Goal: Information Seeking & Learning: Learn about a topic

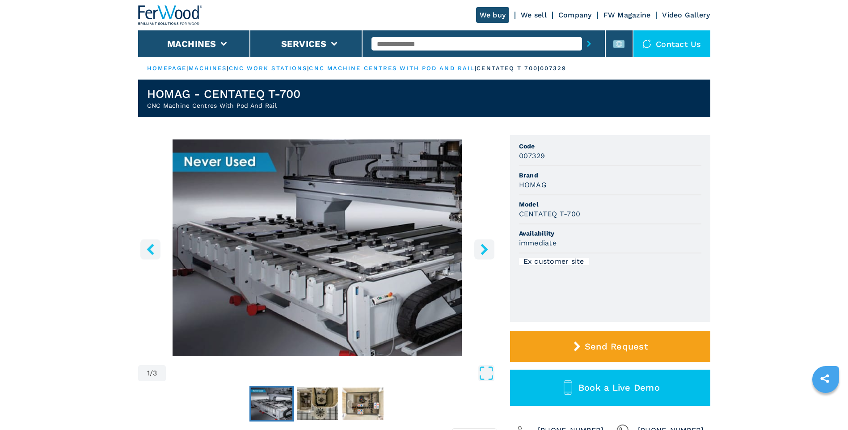
click at [479, 249] on icon "right-button" at bounding box center [484, 249] width 11 height 11
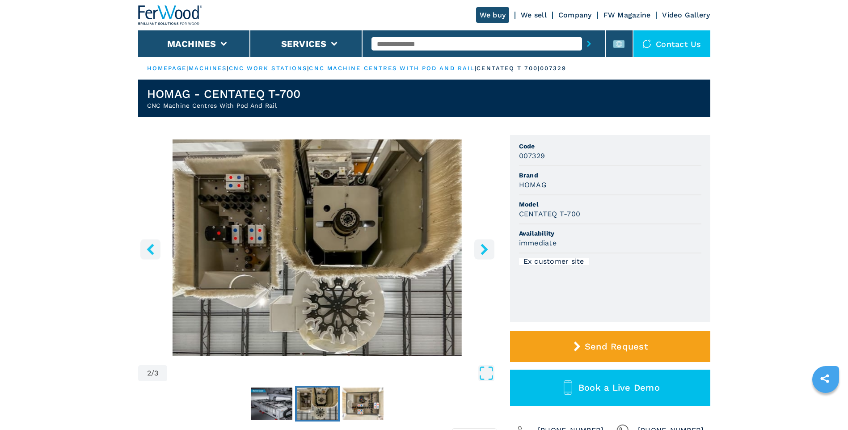
click at [479, 249] on icon "right-button" at bounding box center [484, 249] width 11 height 11
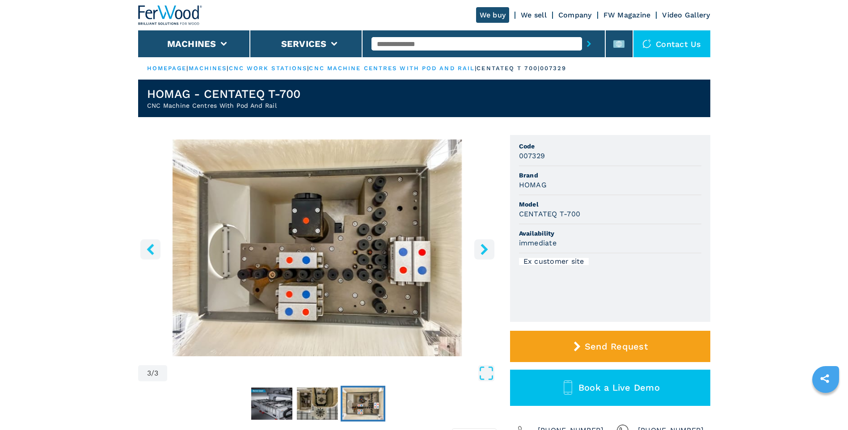
click at [479, 249] on icon "right-button" at bounding box center [484, 249] width 11 height 11
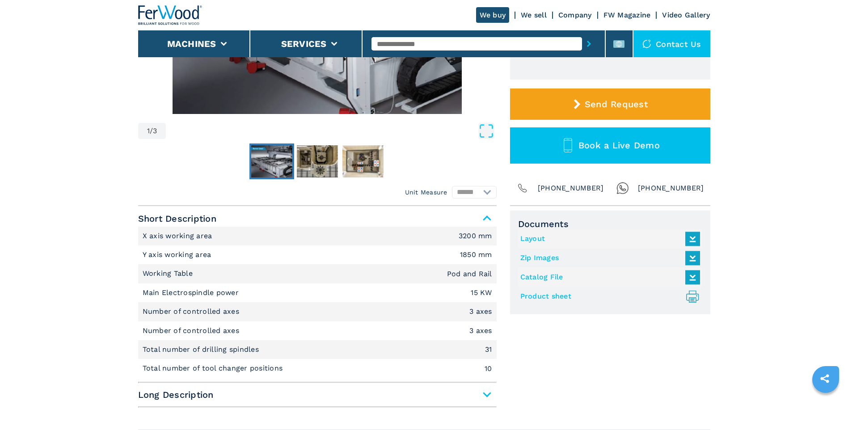
scroll to position [238, 0]
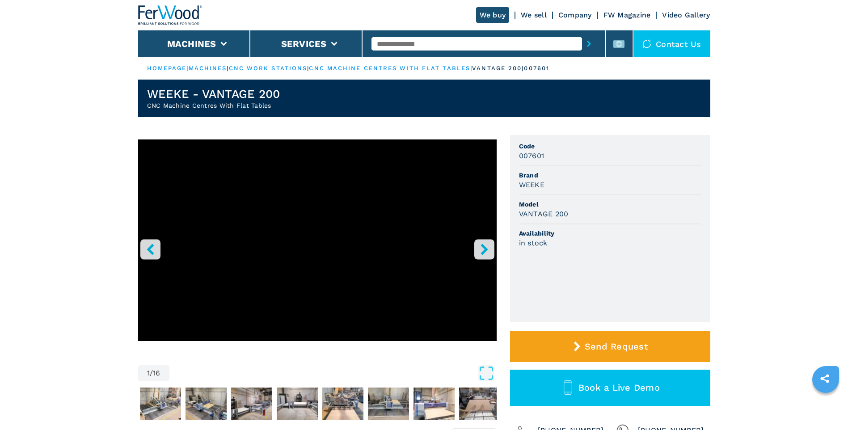
click at [483, 246] on icon "right-button" at bounding box center [483, 249] width 7 height 11
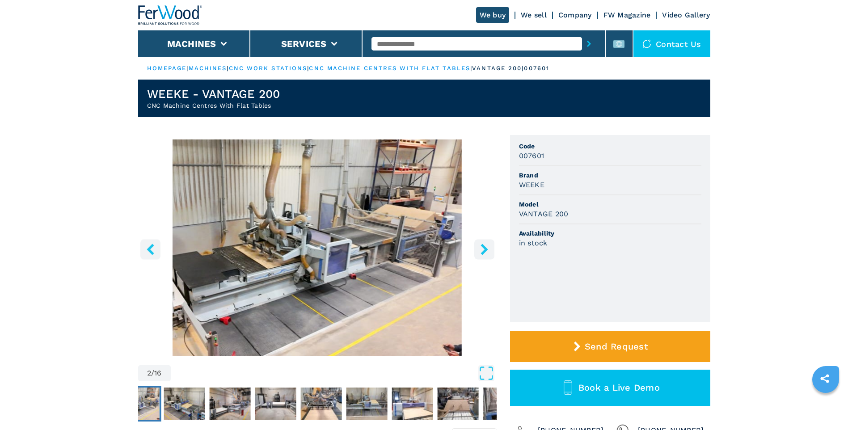
click at [483, 246] on icon "right-button" at bounding box center [483, 249] width 7 height 11
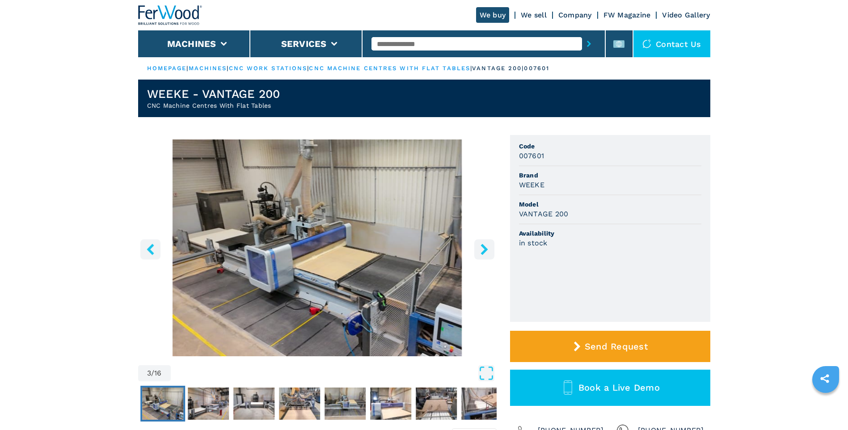
click at [483, 246] on icon "right-button" at bounding box center [483, 249] width 7 height 11
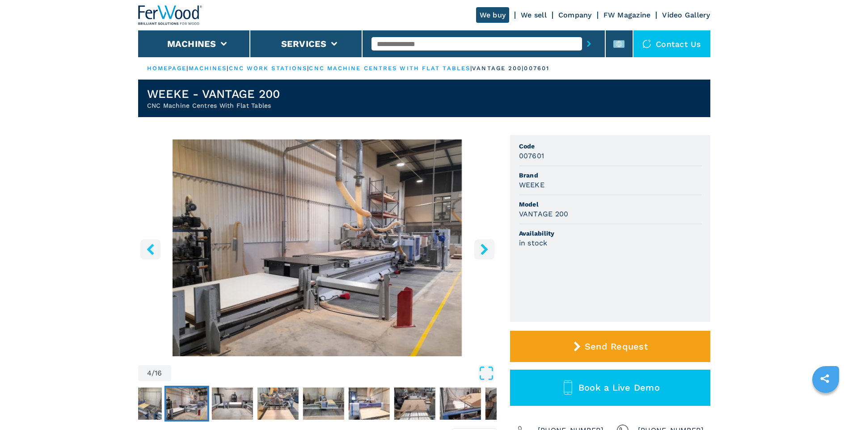
click at [483, 246] on icon "right-button" at bounding box center [483, 249] width 7 height 11
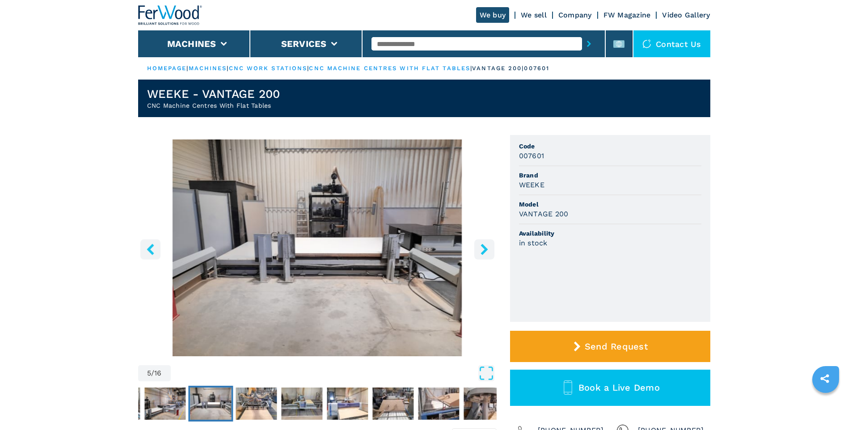
click at [483, 246] on icon "right-button" at bounding box center [483, 249] width 7 height 11
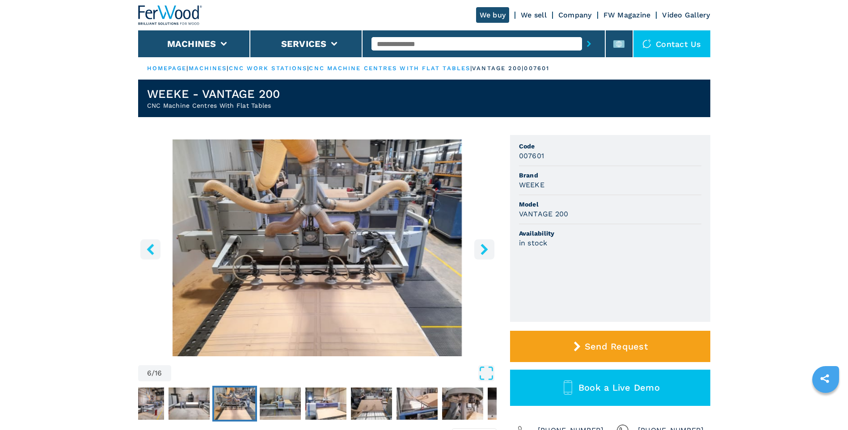
click at [483, 246] on icon "right-button" at bounding box center [483, 249] width 7 height 11
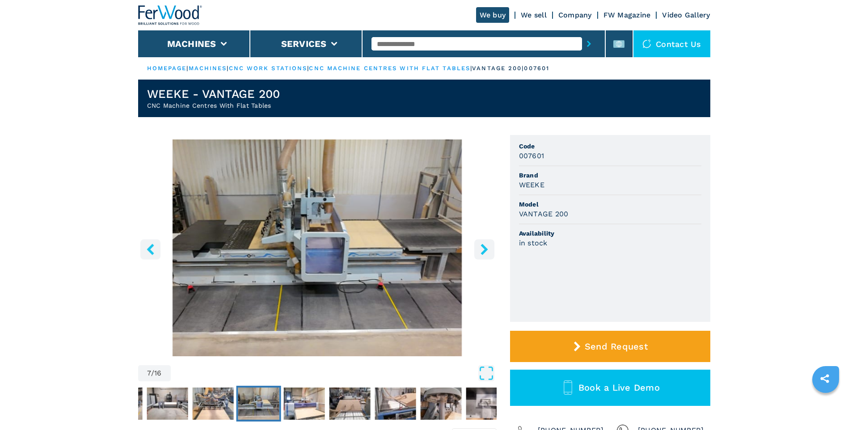
click at [483, 246] on icon "right-button" at bounding box center [483, 249] width 7 height 11
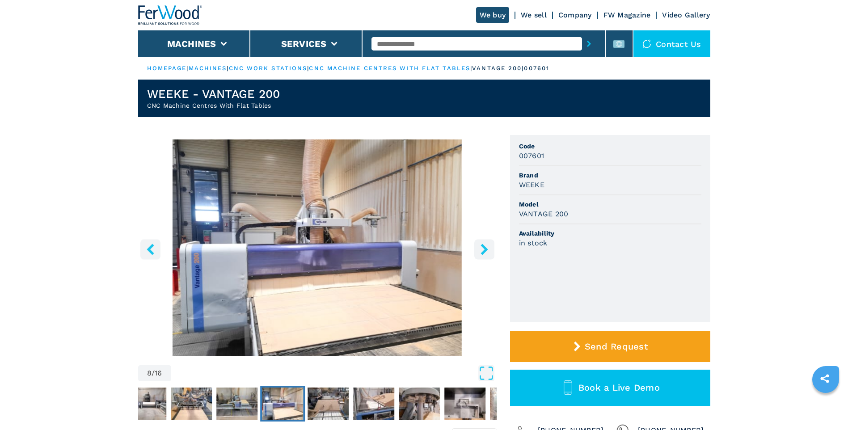
click at [483, 246] on icon "right-button" at bounding box center [483, 249] width 7 height 11
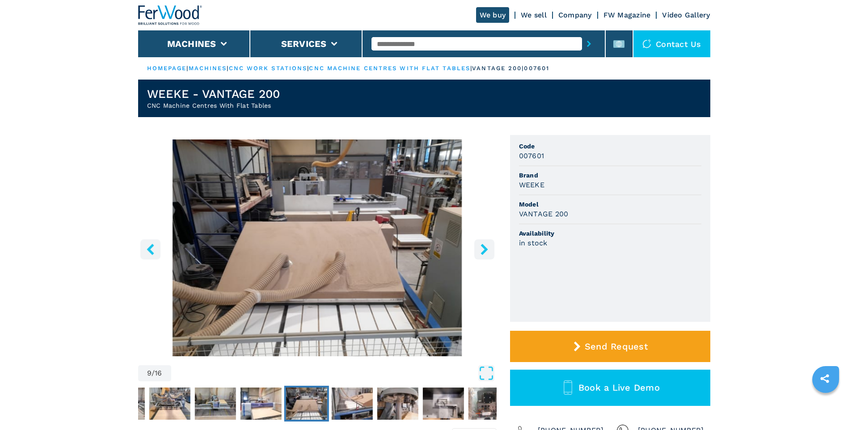
click at [483, 246] on icon "right-button" at bounding box center [483, 249] width 7 height 11
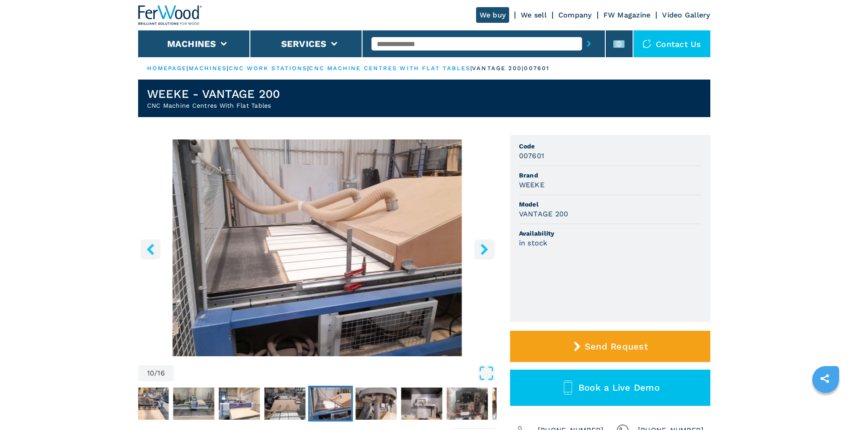
click at [483, 246] on icon "right-button" at bounding box center [483, 249] width 7 height 11
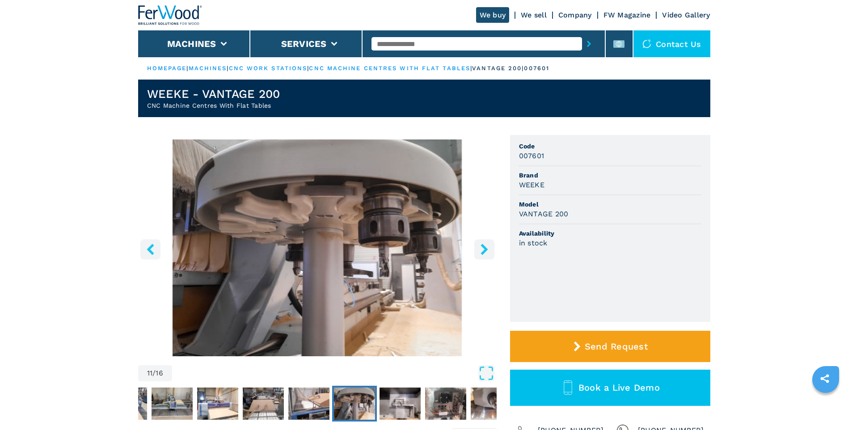
click at [483, 246] on icon "right-button" at bounding box center [483, 249] width 7 height 11
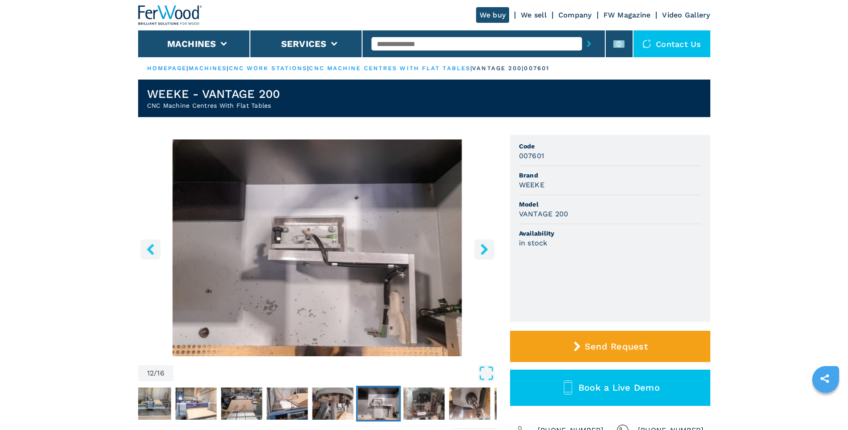
click at [483, 246] on icon "right-button" at bounding box center [483, 249] width 7 height 11
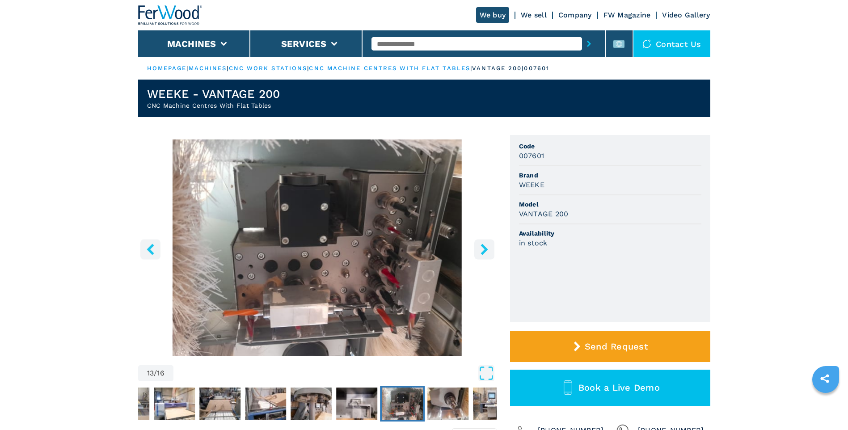
click at [483, 246] on icon "right-button" at bounding box center [483, 249] width 7 height 11
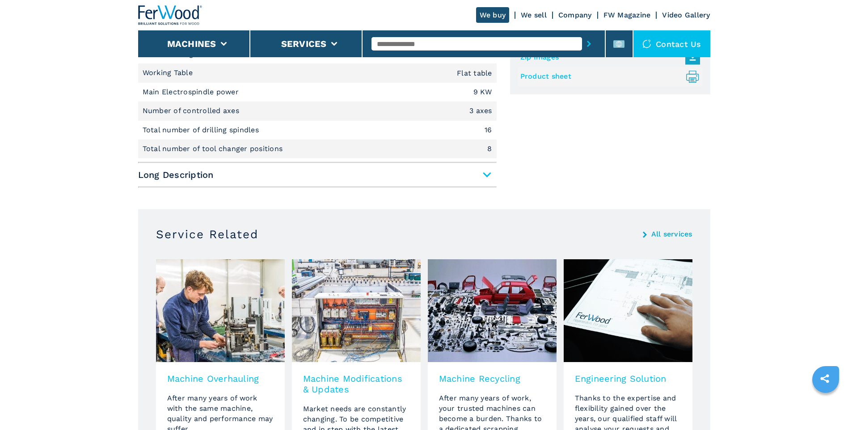
scroll to position [477, 0]
